Goal: Task Accomplishment & Management: Manage account settings

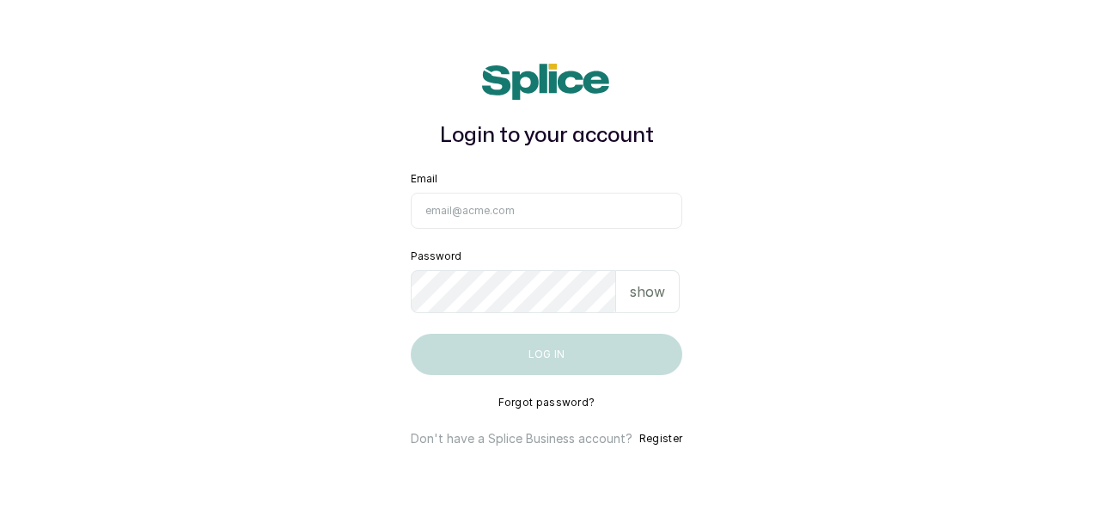
type input "[EMAIL_ADDRESS][DOMAIN_NAME]"
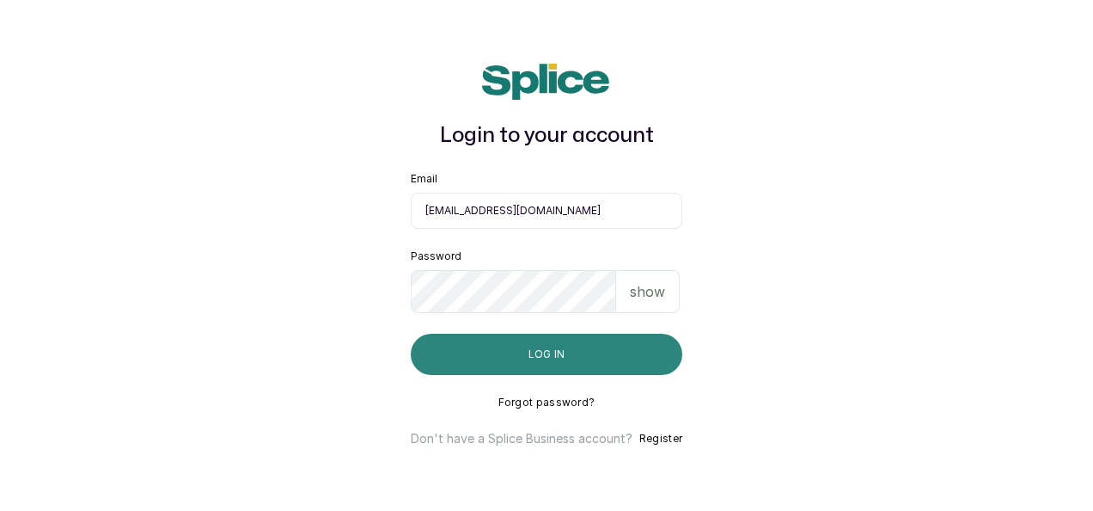
click at [568, 370] on button "Log in" at bounding box center [547, 353] width 272 height 41
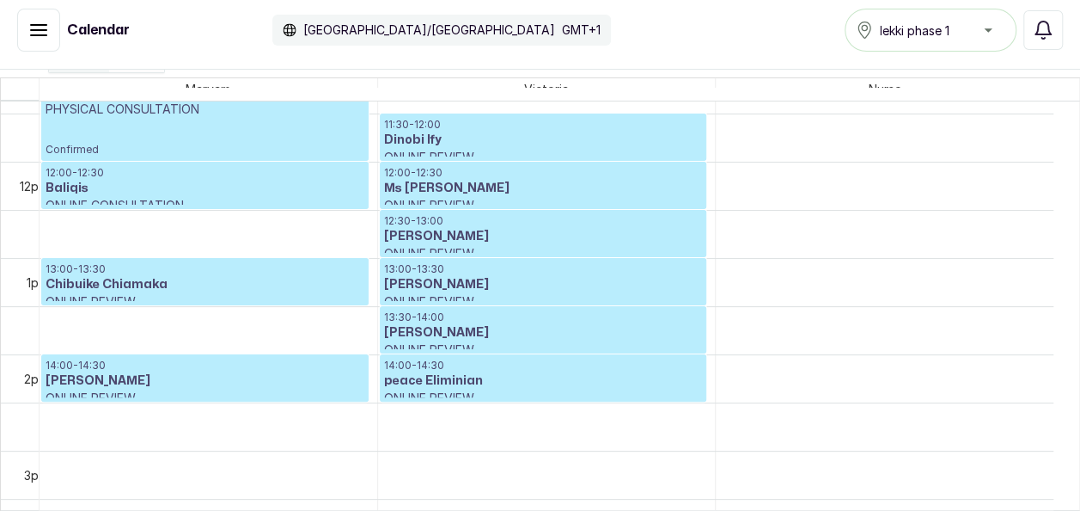
click at [624, 247] on p "ONLINE REVIEW" at bounding box center [543, 253] width 319 height 17
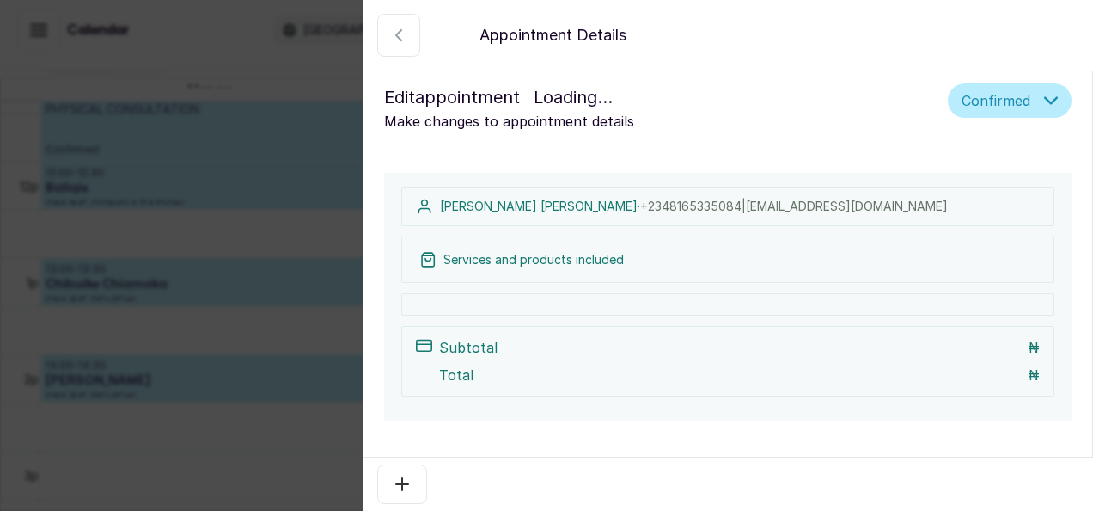
click at [345, 253] on div "Appointment Details Edit appointment Loading... Make changes to appointment det…" at bounding box center [546, 255] width 1093 height 511
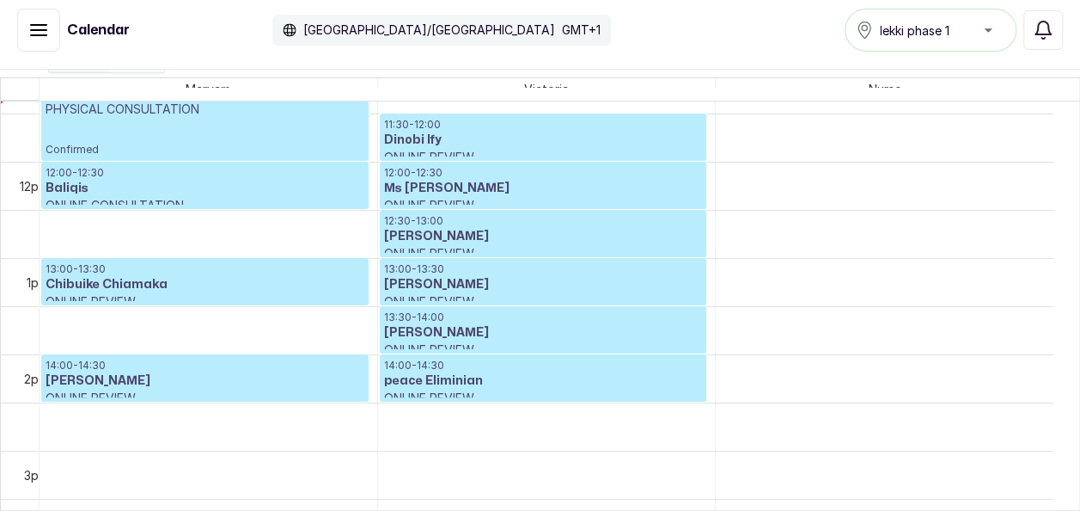
click at [179, 57] on div "Calendar Africa/Lagos GMT+1 lekki phase 1 Notifications" at bounding box center [540, 30] width 1080 height 78
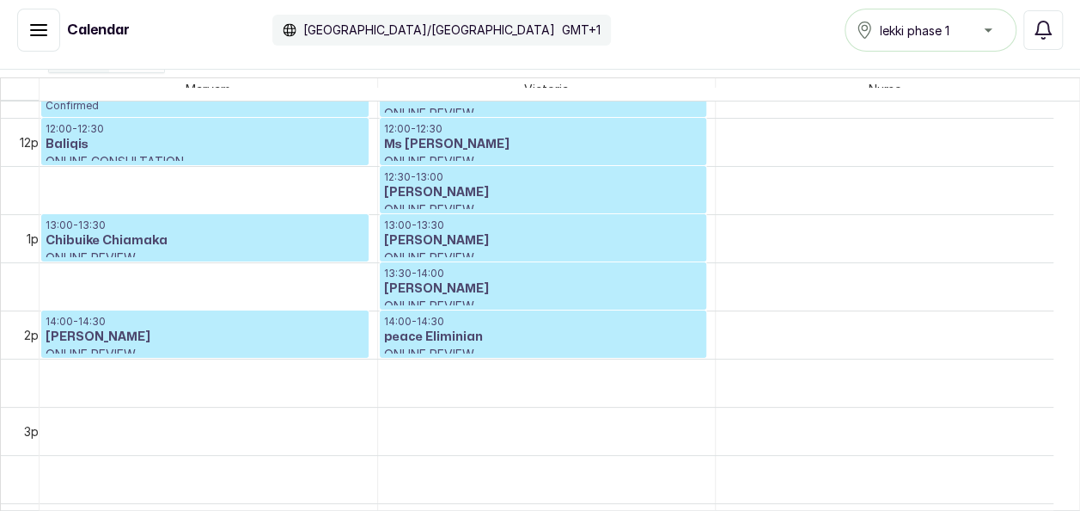
scroll to position [1140, 0]
click at [459, 234] on h3 "Adebayo Adekunle" at bounding box center [543, 239] width 319 height 17
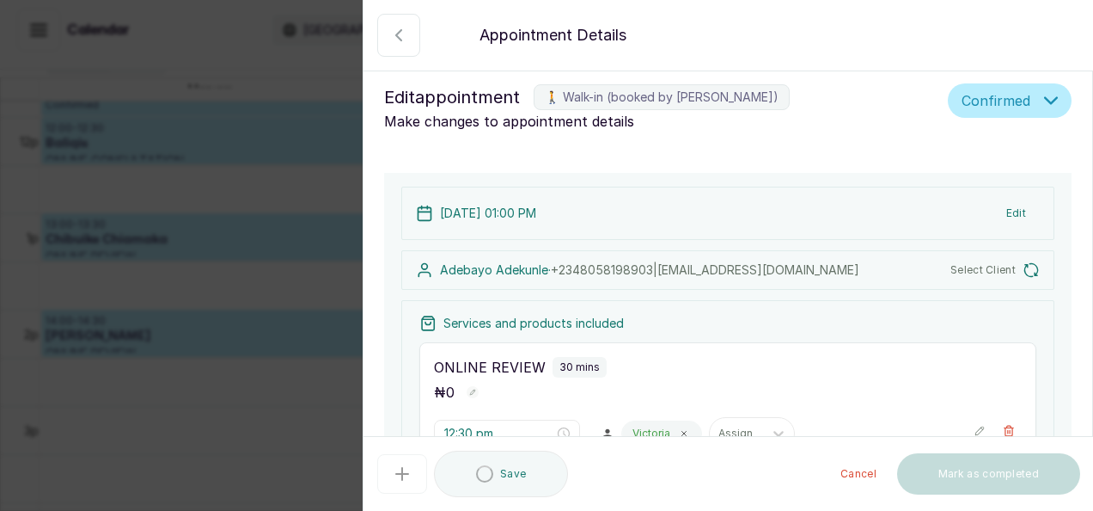
type input "1:00 pm"
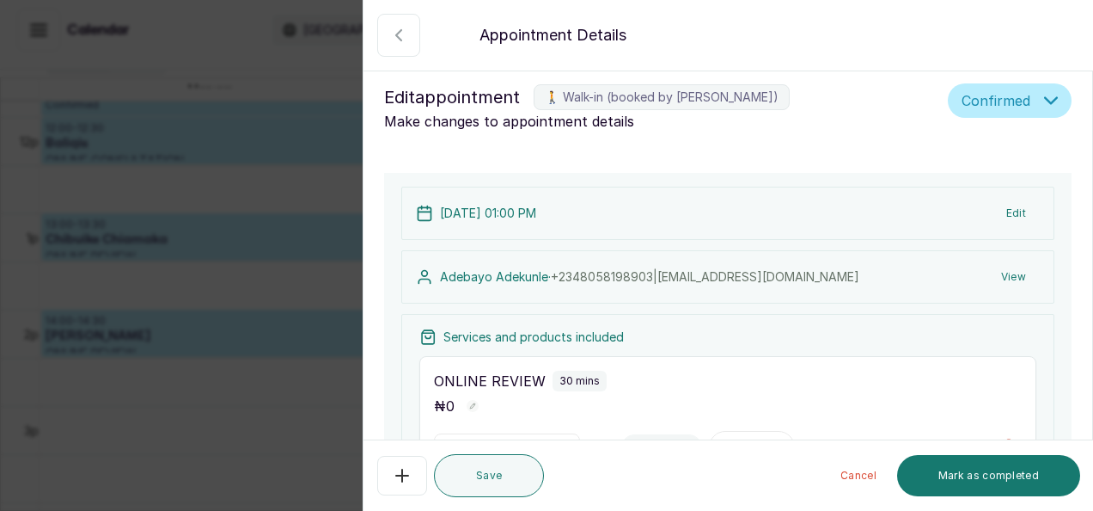
click at [1002, 211] on button "Edit" at bounding box center [1016, 213] width 47 height 31
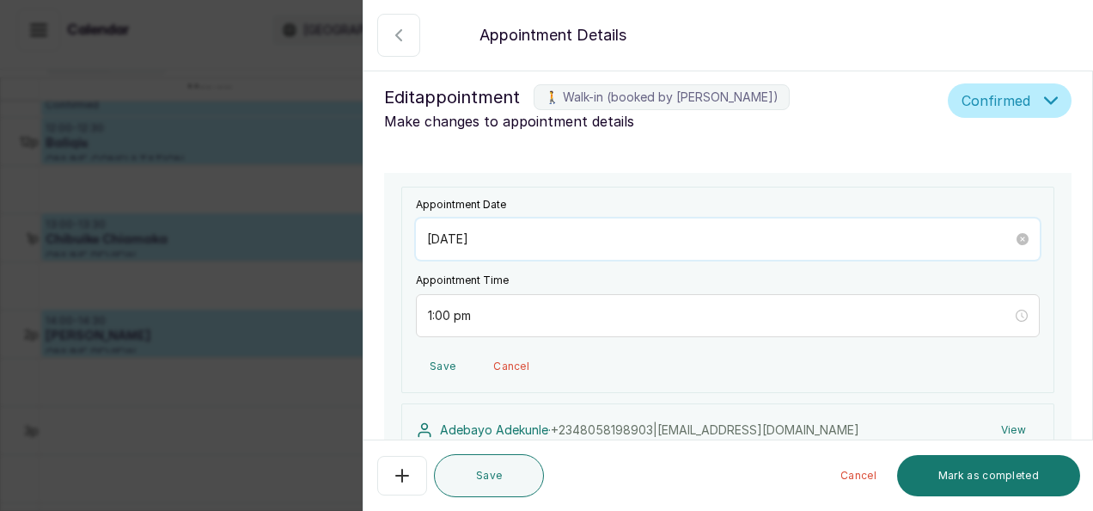
click at [509, 241] on input "2025/09/04" at bounding box center [720, 238] width 586 height 19
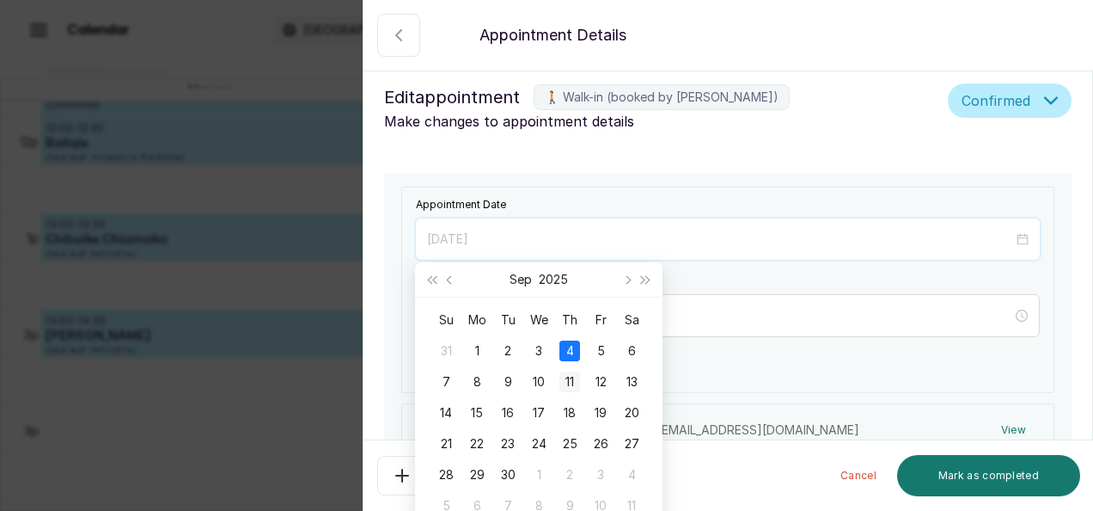
type input "2025/09/11"
click at [571, 377] on div "11" at bounding box center [570, 381] width 21 height 21
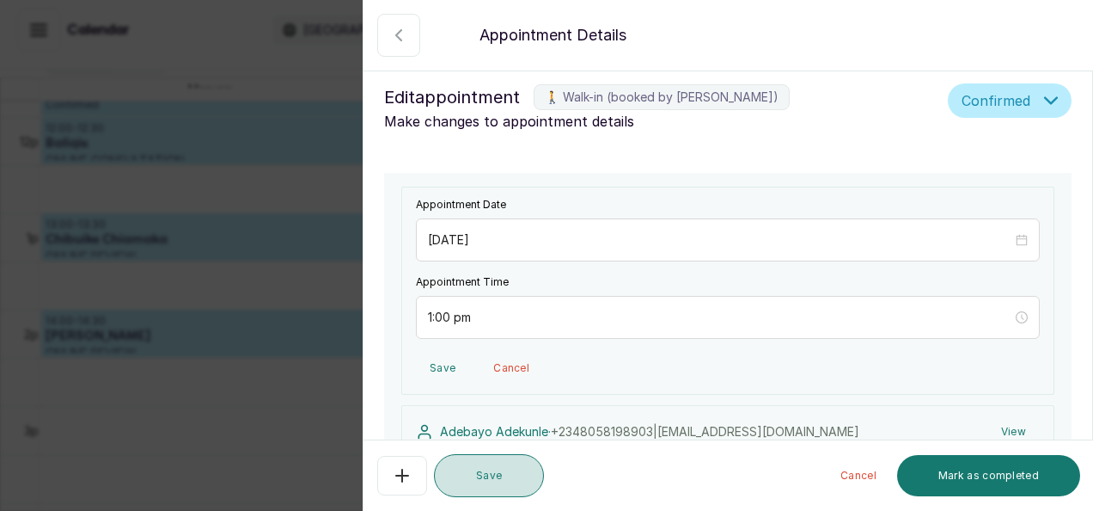
click at [484, 486] on button "Save" at bounding box center [489, 475] width 110 height 43
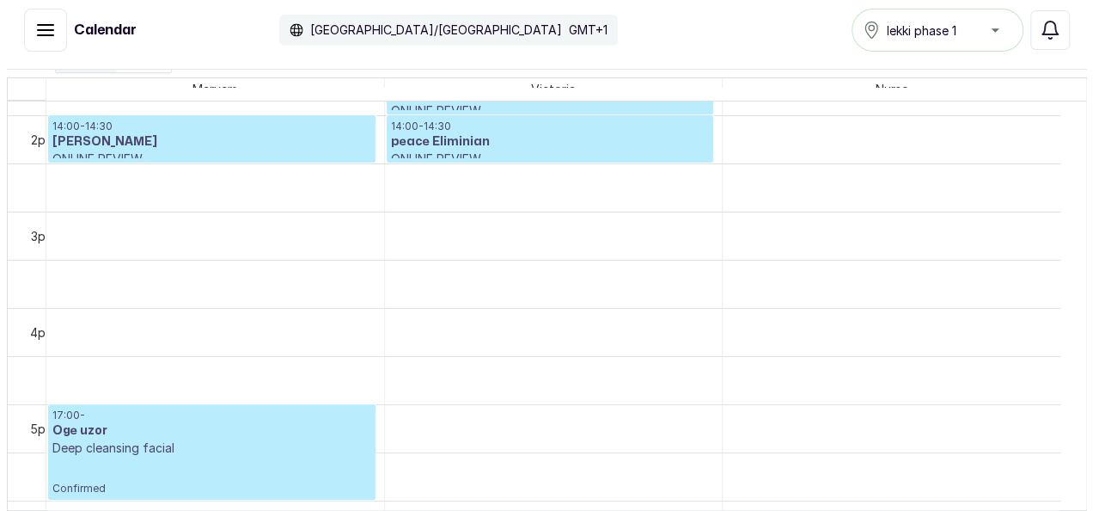
scroll to position [1415, 0]
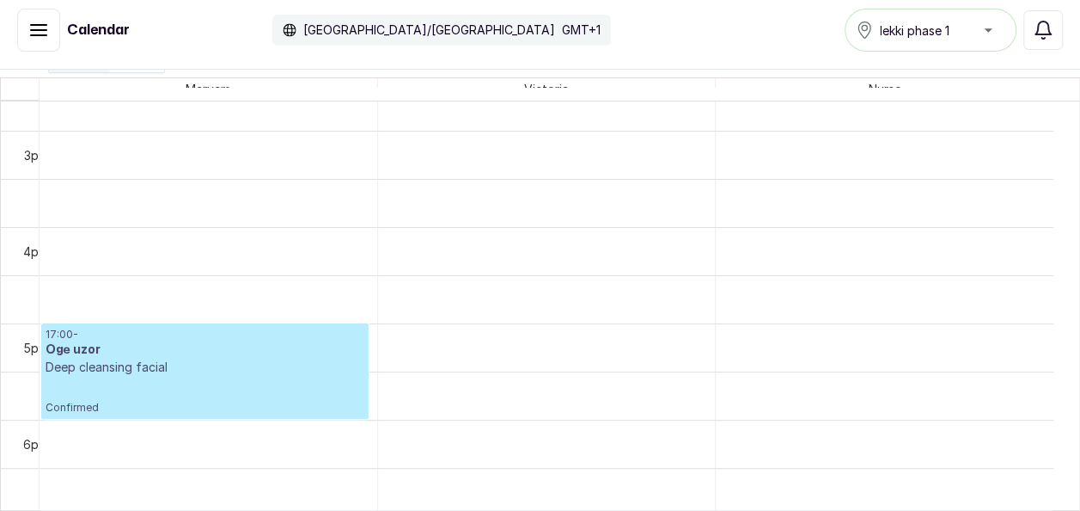
click at [158, 380] on div "17:00 - Oge uzor Deep cleansing facial Confirmed" at bounding box center [205, 370] width 319 height 87
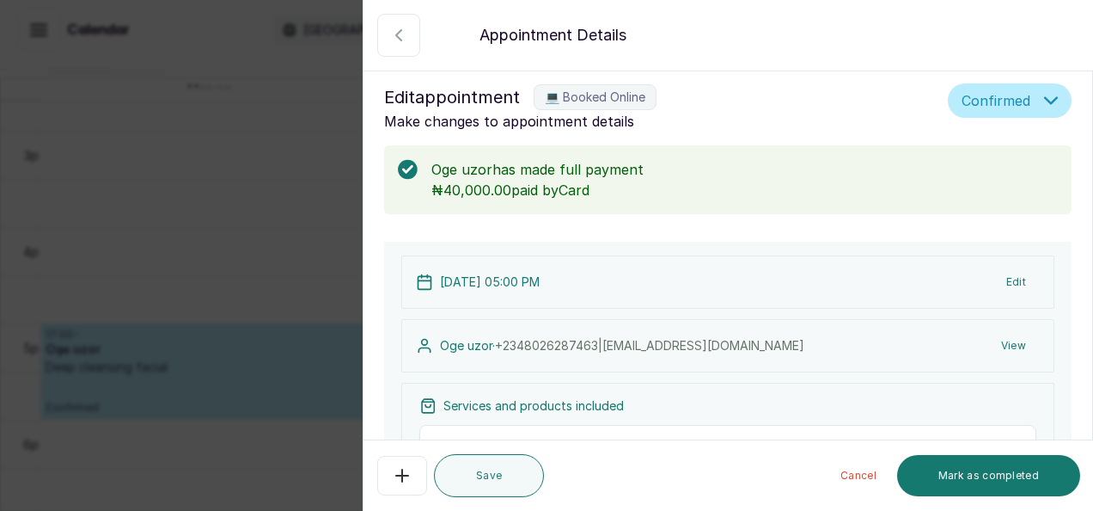
click at [993, 278] on button "Edit" at bounding box center [1016, 281] width 47 height 31
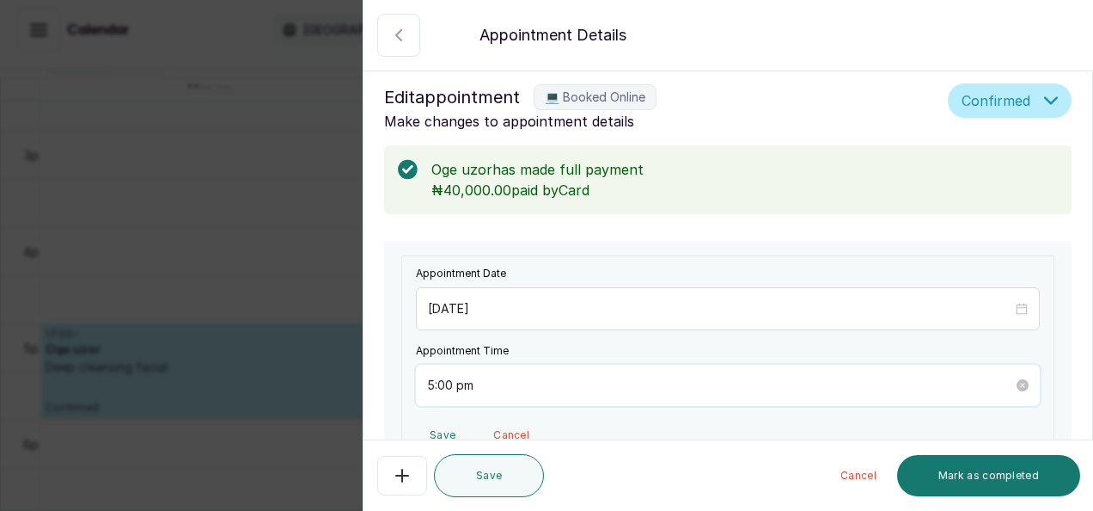
click at [467, 384] on input "5:00 pm" at bounding box center [720, 385] width 586 height 19
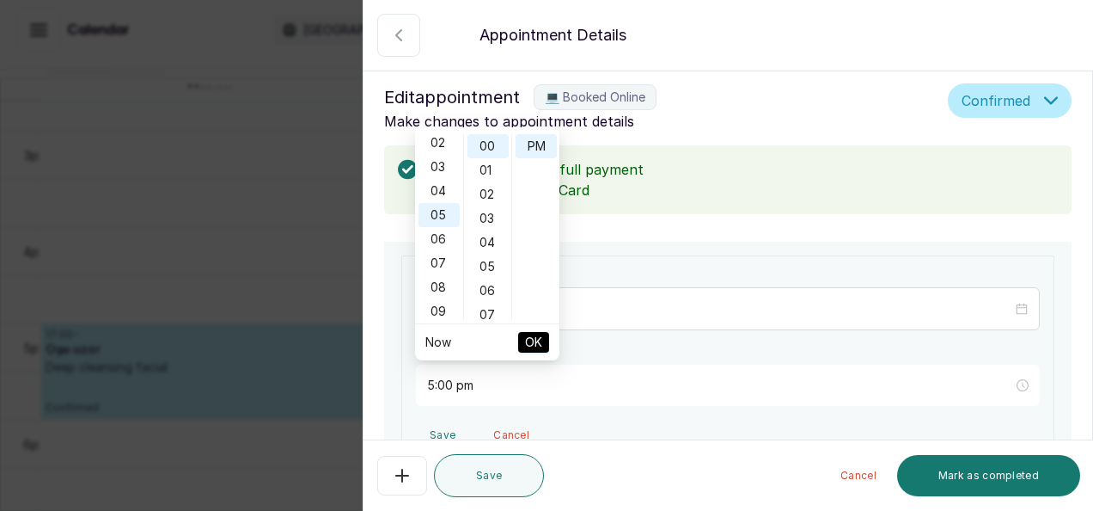
scroll to position [52, 0]
click at [442, 157] on div "03" at bounding box center [439, 167] width 41 height 24
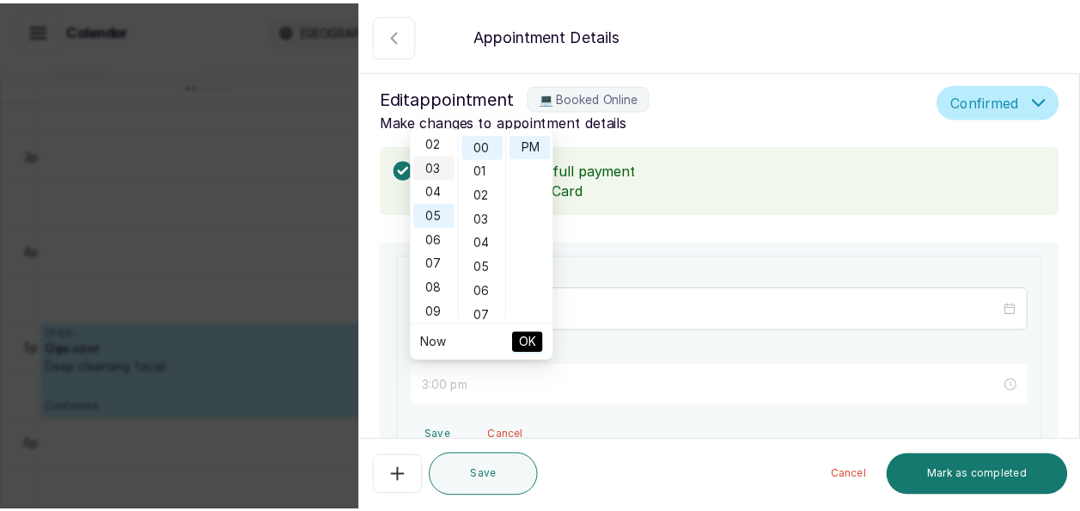
scroll to position [72, 0]
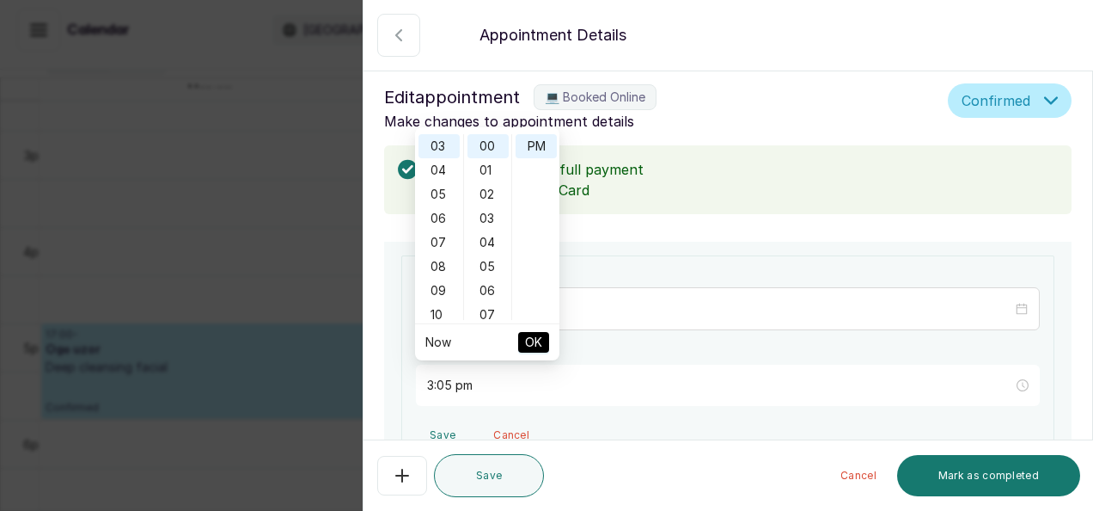
type input "3:00 pm"
click at [535, 332] on span "OK" at bounding box center [533, 342] width 17 height 33
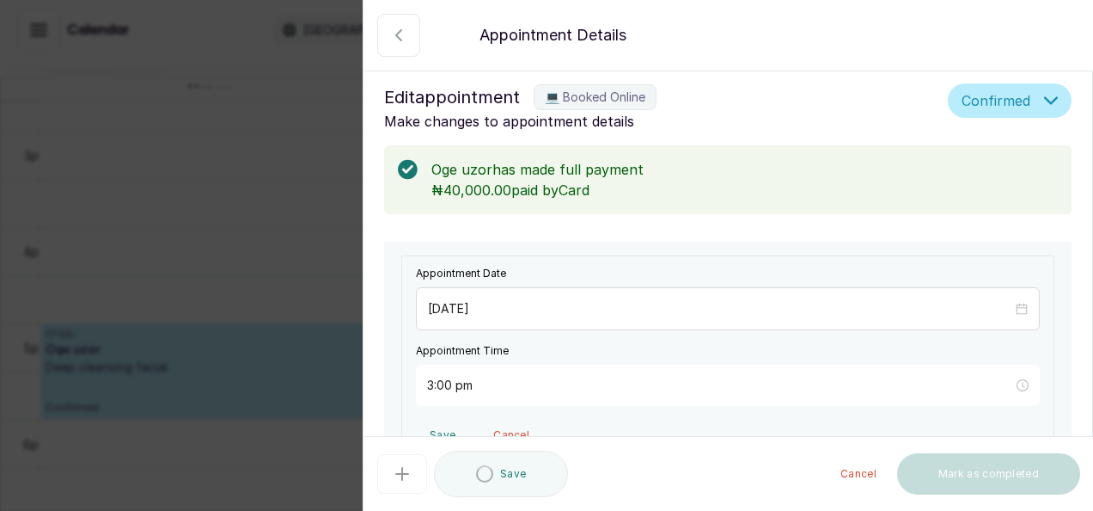
type input "3:00 pm"
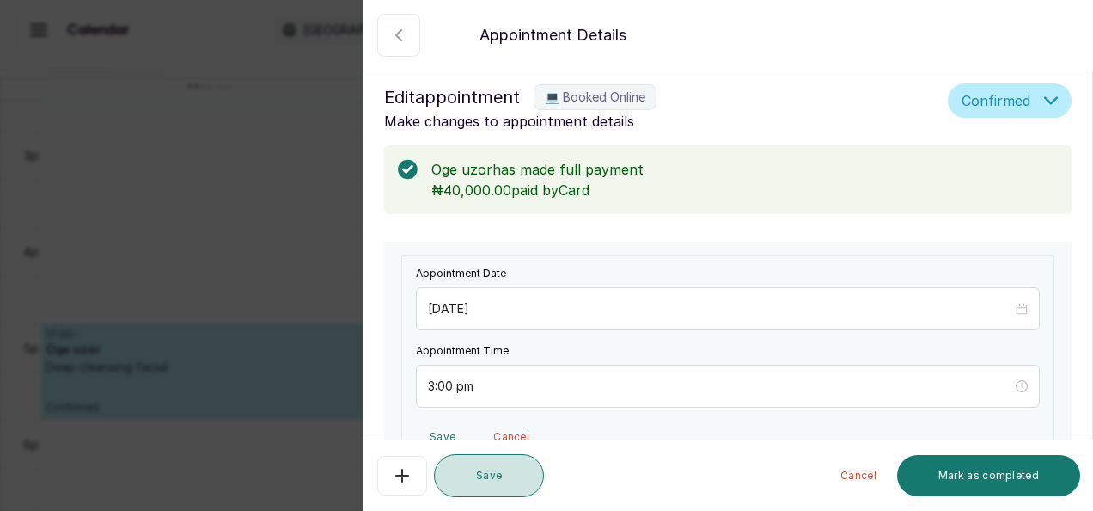
click at [505, 485] on button "Save" at bounding box center [489, 475] width 110 height 43
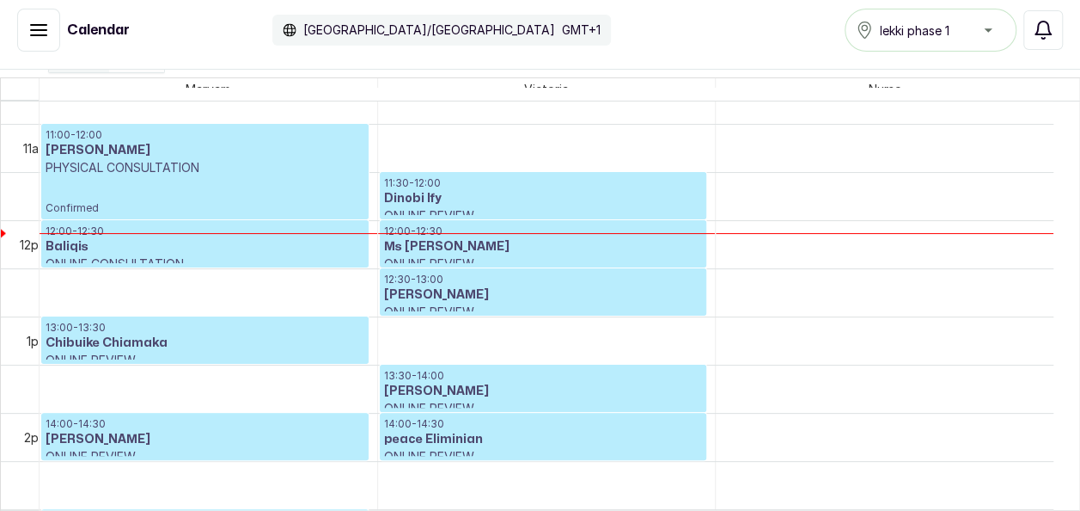
scroll to position [1071, 0]
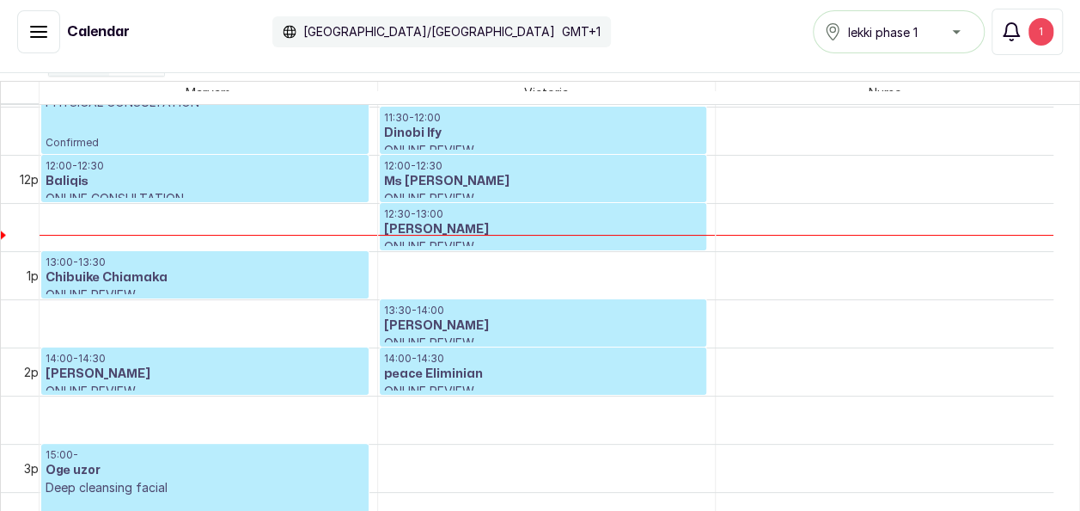
click at [1031, 19] on button "Notifications 1" at bounding box center [1027, 32] width 71 height 46
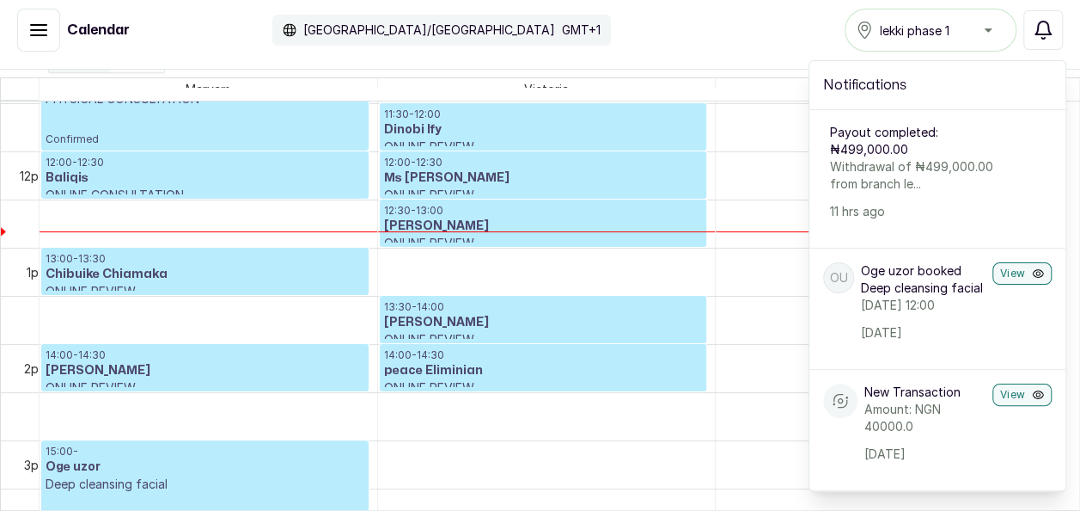
click at [680, 36] on div "Calendar Africa/Lagos GMT+1 lekki phase 1 Notifications Notifications Payout co…" at bounding box center [540, 30] width 1046 height 43
